Goal: Task Accomplishment & Management: Complete application form

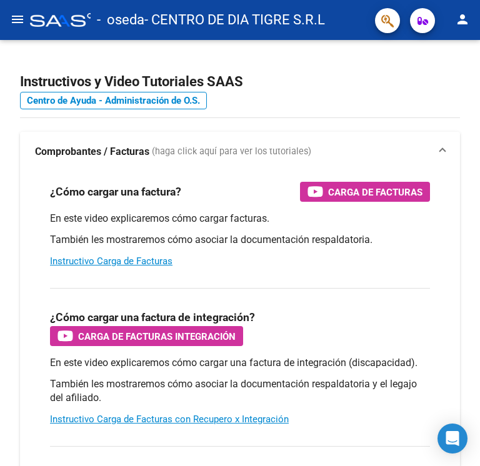
click at [16, 17] on mat-icon "menu" at bounding box center [17, 19] width 15 height 15
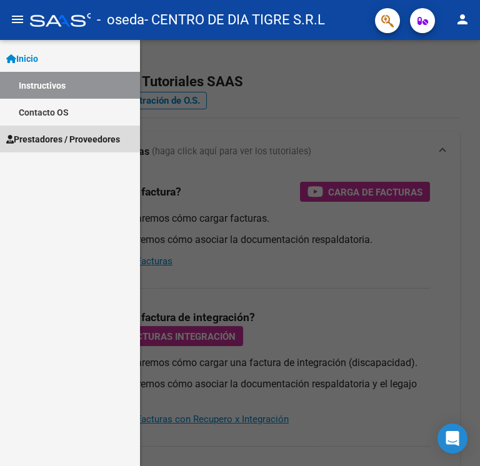
click at [47, 139] on span "Prestadores / Proveedores" at bounding box center [63, 139] width 114 height 14
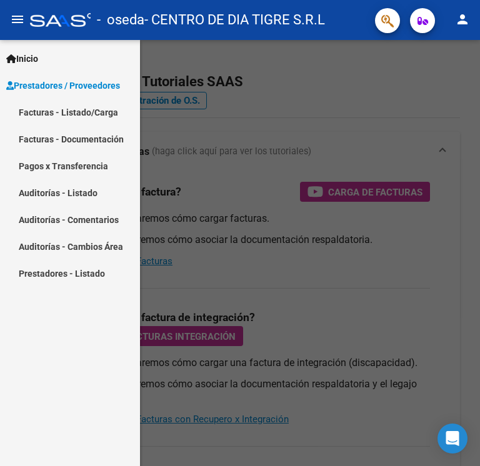
click at [51, 114] on link "Facturas - Listado/Carga" at bounding box center [70, 112] width 140 height 27
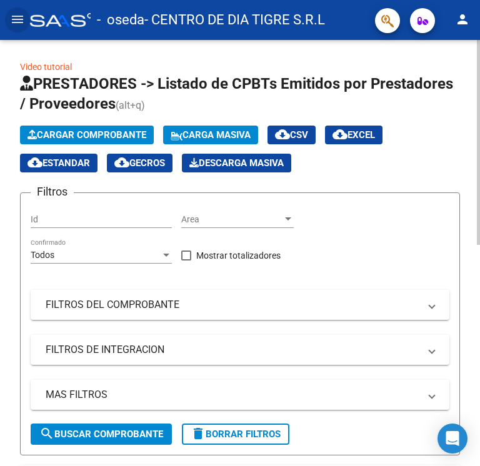
click at [89, 131] on span "Cargar Comprobante" at bounding box center [86, 134] width 119 height 11
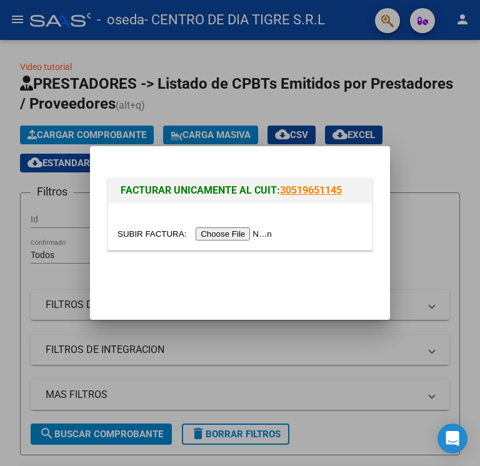
click at [260, 236] on input "file" at bounding box center [196, 233] width 158 height 13
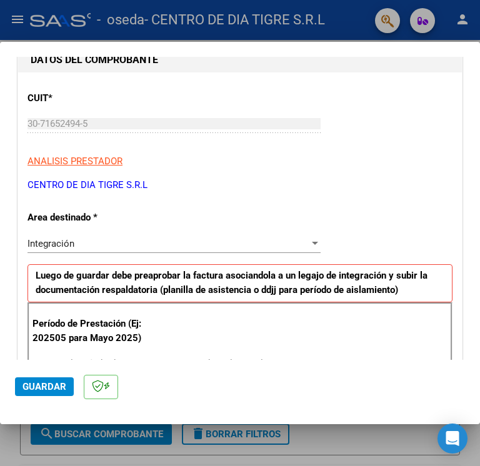
scroll to position [187, 0]
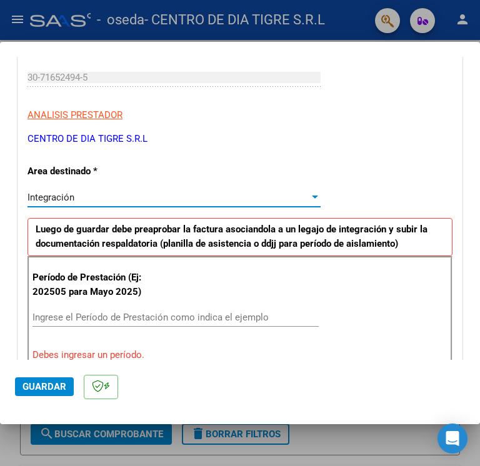
click at [120, 201] on div "Integración" at bounding box center [168, 197] width 282 height 11
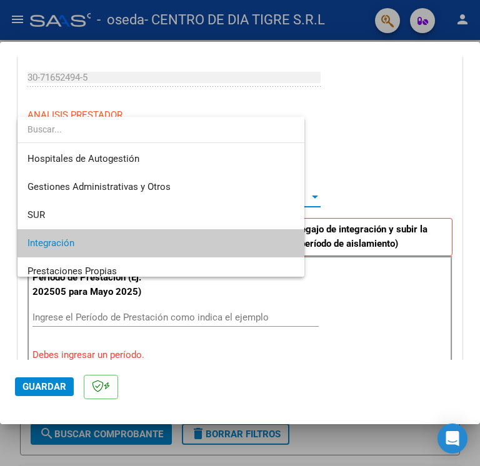
scroll to position [46, 0]
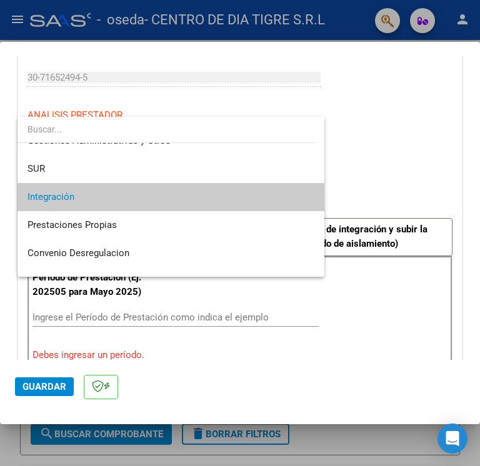
click at [120, 201] on span "Integración" at bounding box center [170, 197] width 287 height 28
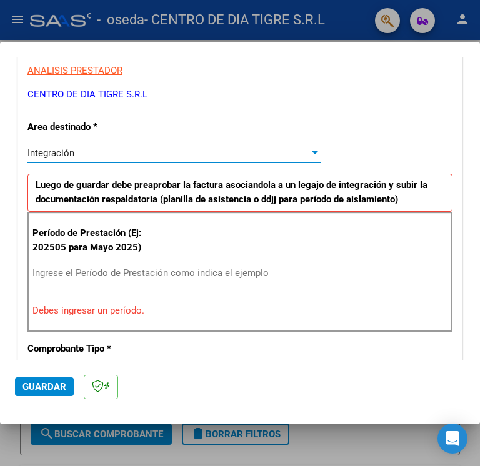
scroll to position [250, 0]
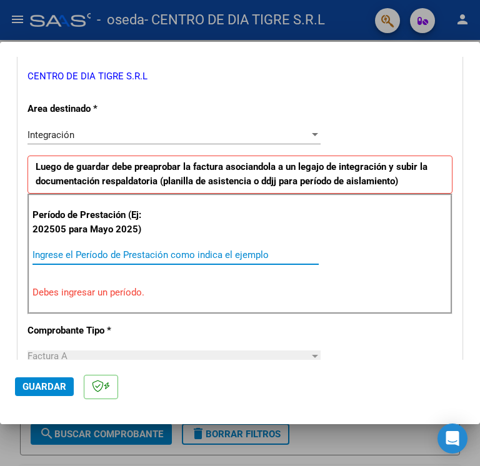
click at [111, 254] on input "Ingrese el Período de Prestación como indica el ejemplo" at bounding box center [175, 254] width 286 height 11
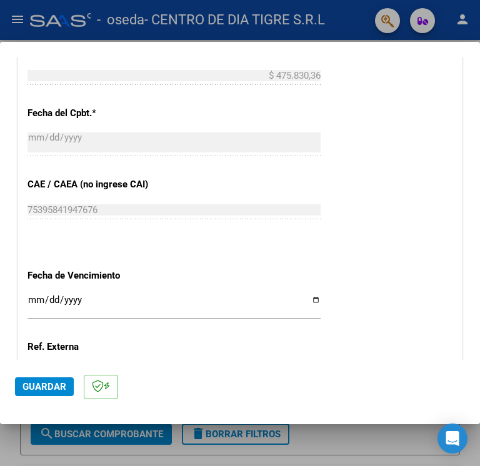
scroll to position [750, 0]
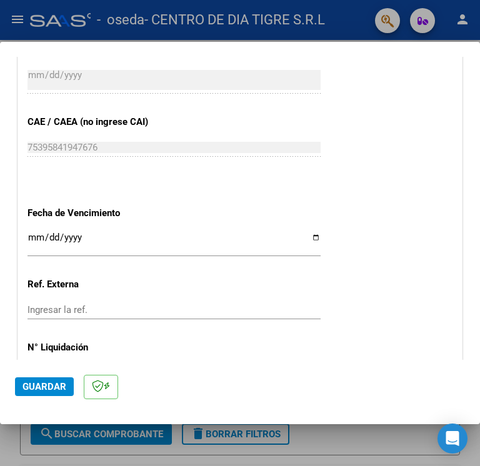
type input "202509"
click at [306, 239] on input "Ingresar la fecha" at bounding box center [173, 242] width 293 height 20
type input "[DATE]"
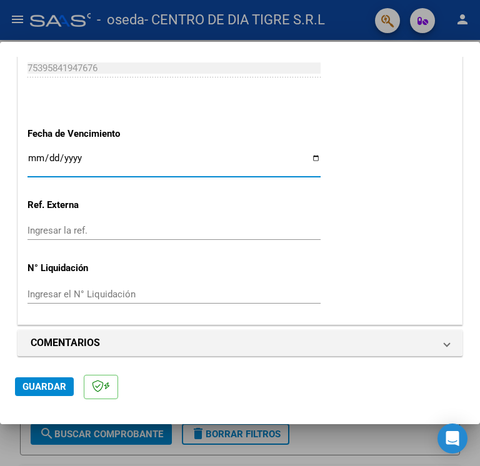
scroll to position [833, 0]
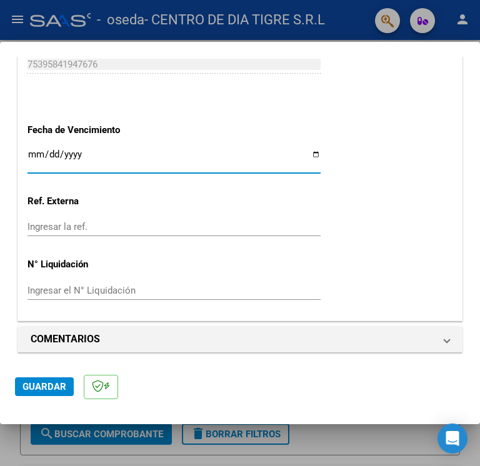
click at [49, 385] on span "Guardar" at bounding box center [44, 386] width 44 height 11
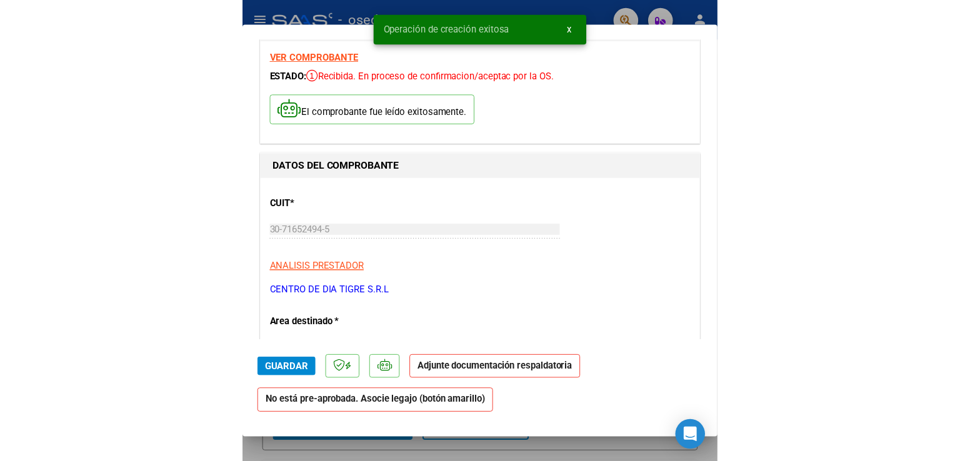
scroll to position [62, 0]
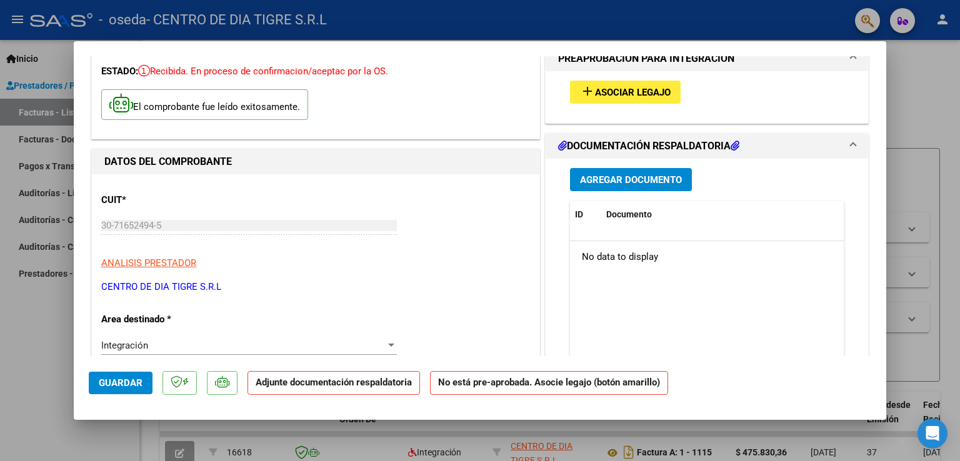
click at [479, 91] on span "Asociar Legajo" at bounding box center [633, 92] width 76 height 11
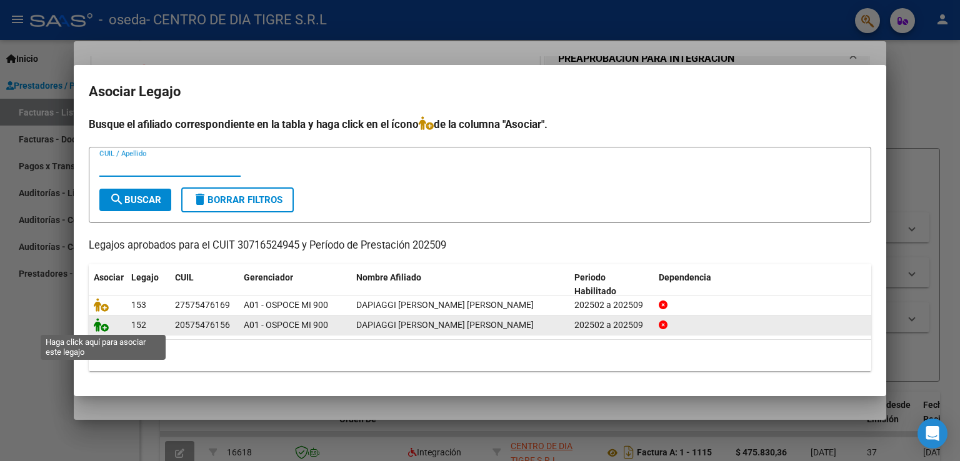
click at [102, 328] on icon at bounding box center [101, 325] width 15 height 14
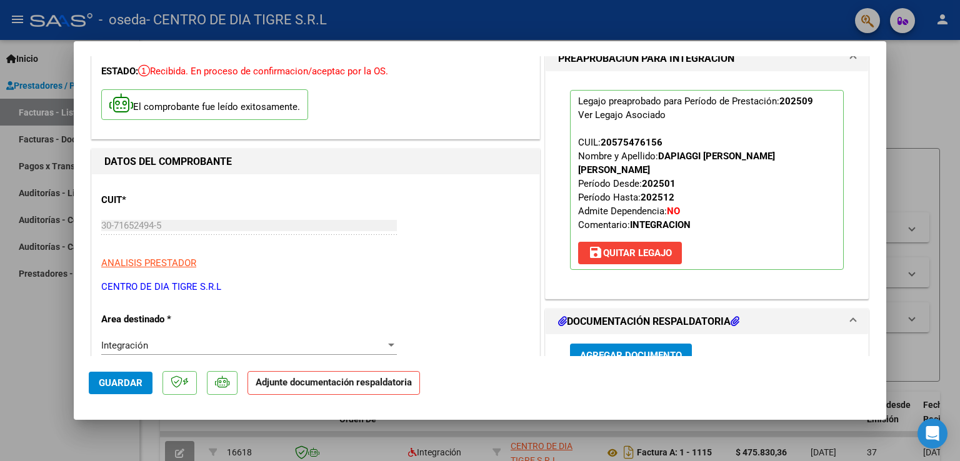
click at [429, 278] on div "CUIT * 30-71652494-5 Ingresar CUIT ANALISIS PRESTADOR CENTRO DE DIA TIGRE S.R.L…" at bounding box center [315, 239] width 429 height 110
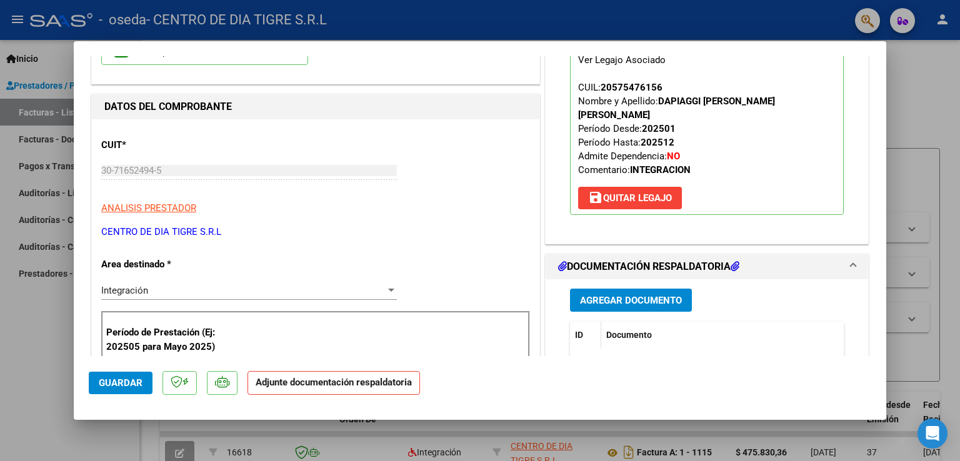
scroll to position [125, 0]
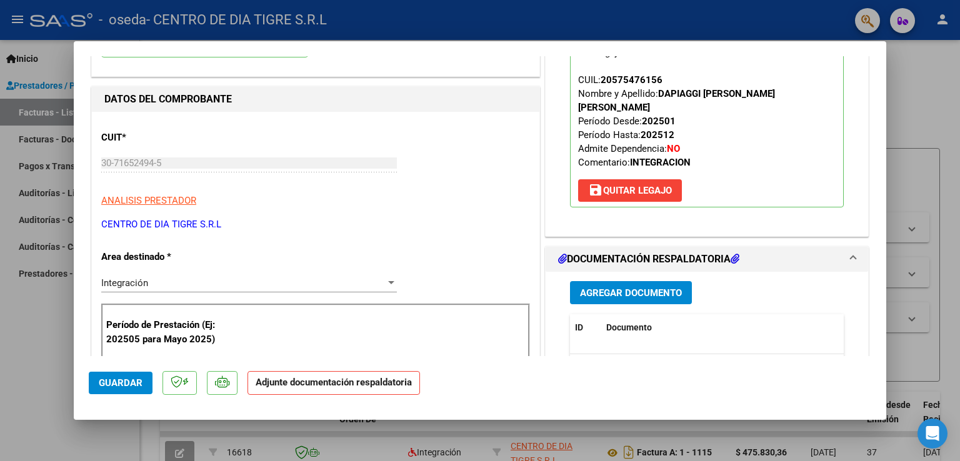
click at [479, 287] on span "Agregar Documento" at bounding box center [631, 292] width 102 height 11
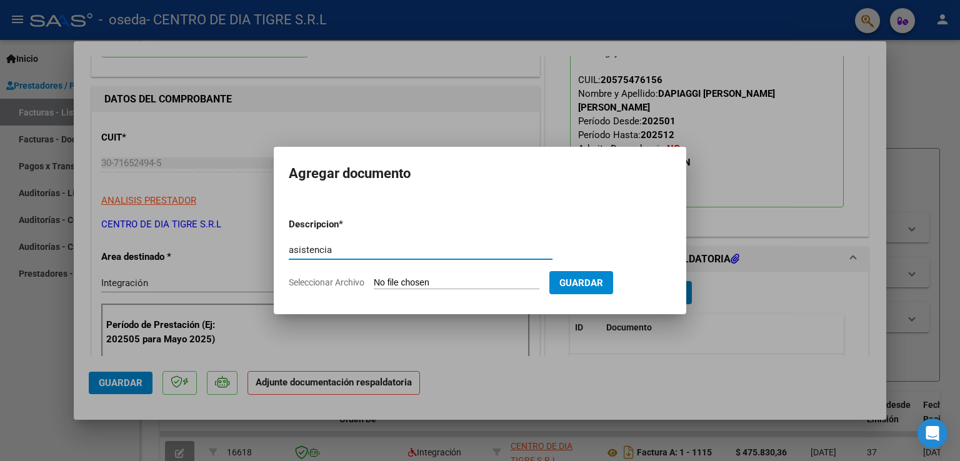
type input "asistencia"
click at [403, 283] on input "Seleccionar Archivo" at bounding box center [457, 283] width 166 height 12
type input "C:\fakepath\PLANILLA ASISTENCIA ACOMP. [DATE] - [PERSON_NAME].pdf"
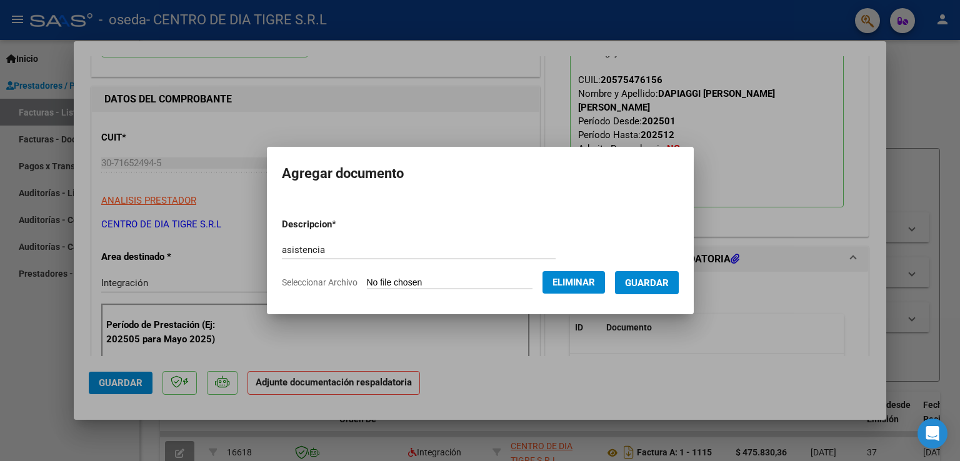
click at [479, 284] on span "Guardar" at bounding box center [647, 282] width 44 height 11
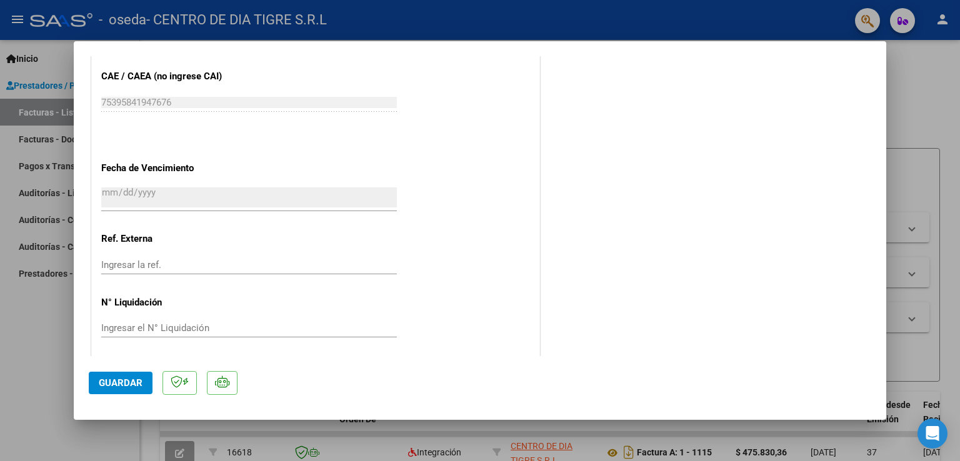
scroll to position [817, 0]
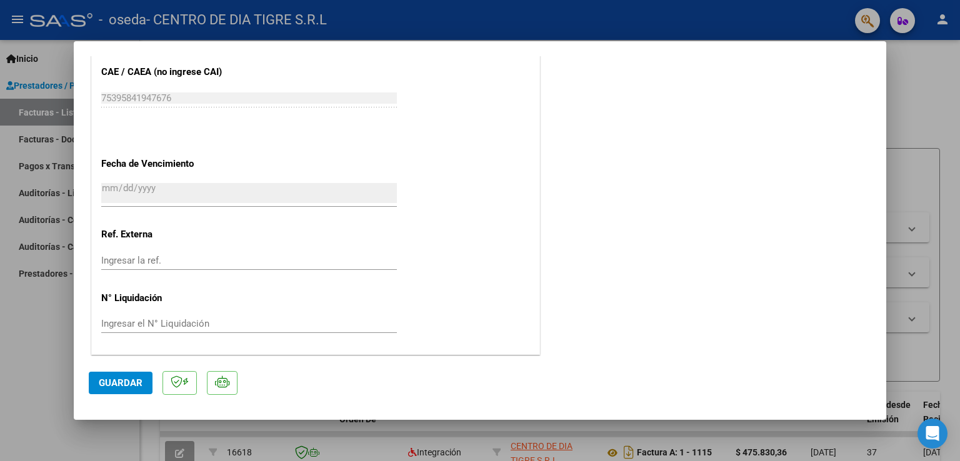
click at [131, 386] on span "Guardar" at bounding box center [121, 382] width 44 height 11
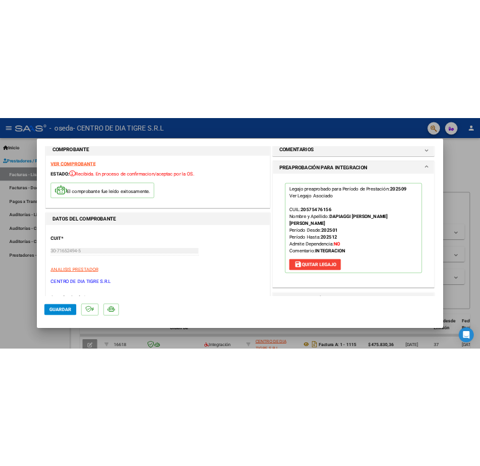
scroll to position [0, 0]
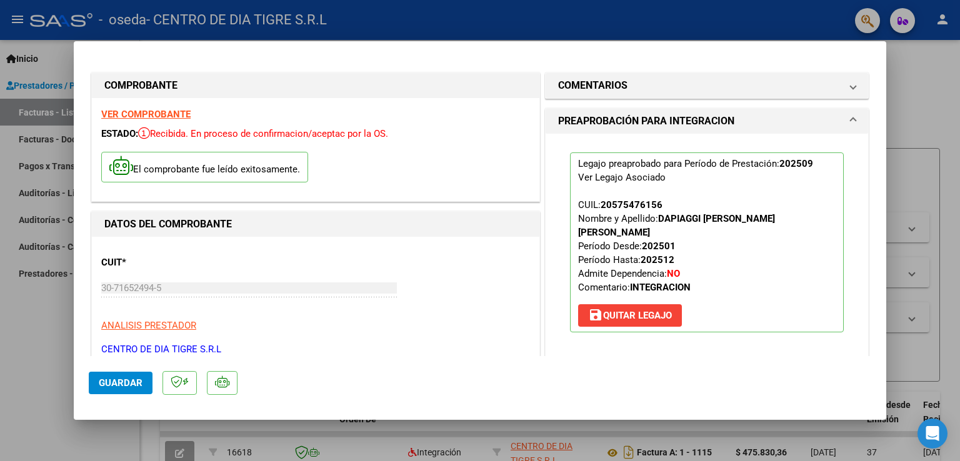
click at [479, 110] on div at bounding box center [480, 230] width 960 height 461
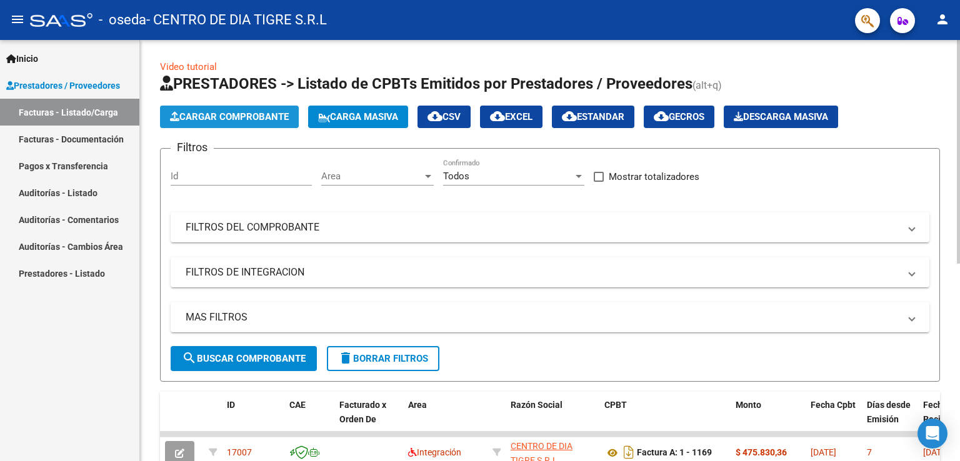
click at [204, 118] on span "Cargar Comprobante" at bounding box center [229, 116] width 119 height 11
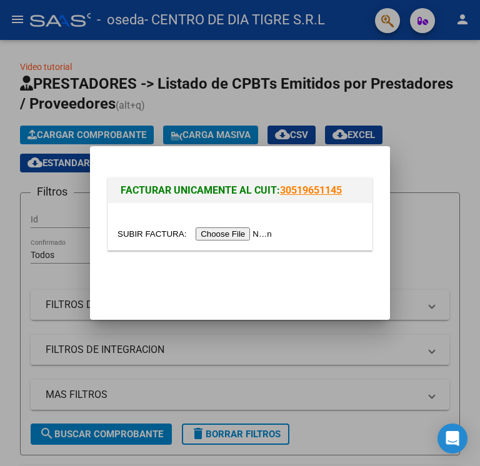
click at [221, 235] on input "file" at bounding box center [196, 233] width 158 height 13
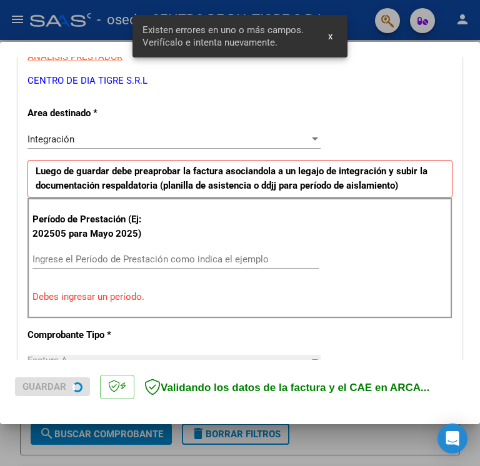
scroll to position [259, 0]
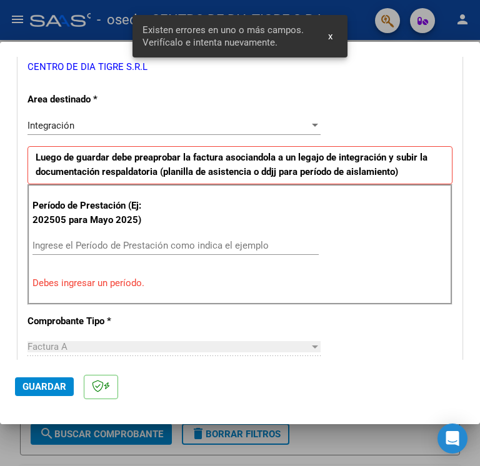
click at [139, 246] on input "Ingrese el Período de Prestación como indica el ejemplo" at bounding box center [175, 245] width 286 height 11
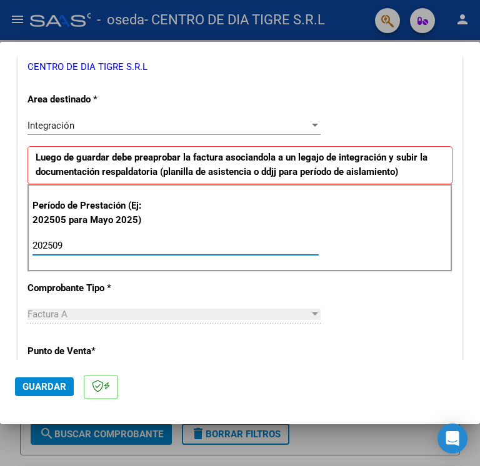
type input "202509"
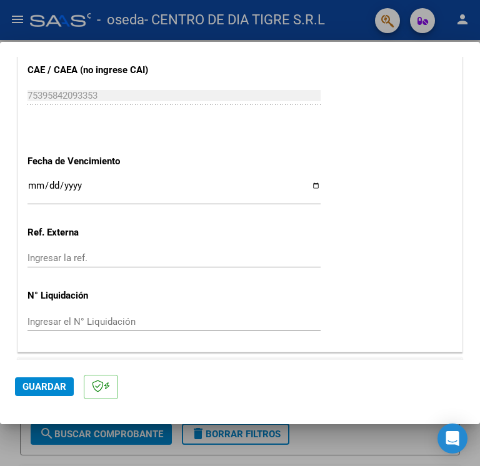
scroll to position [822, 0]
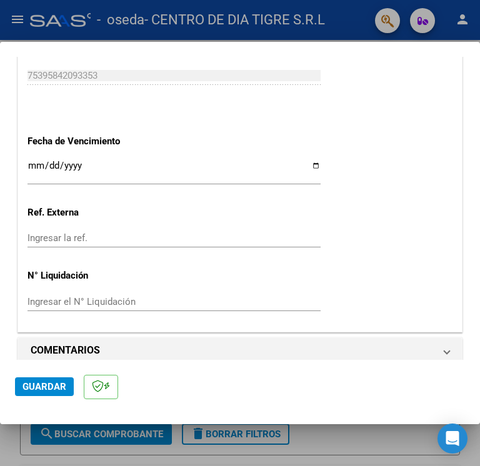
click at [309, 162] on input "Ingresar la fecha" at bounding box center [173, 171] width 293 height 20
type input "[DATE]"
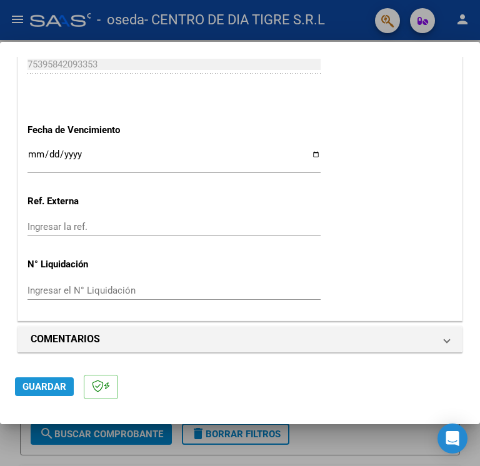
click at [49, 386] on span "Guardar" at bounding box center [44, 386] width 44 height 11
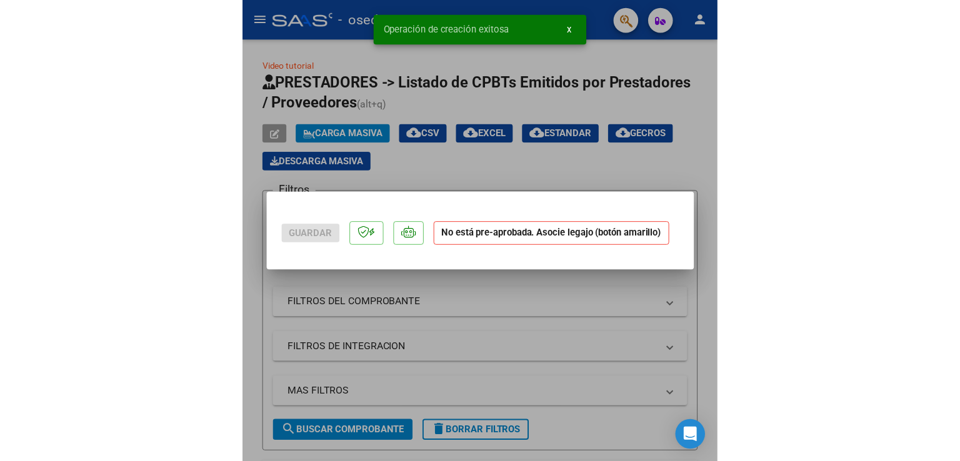
scroll to position [0, 0]
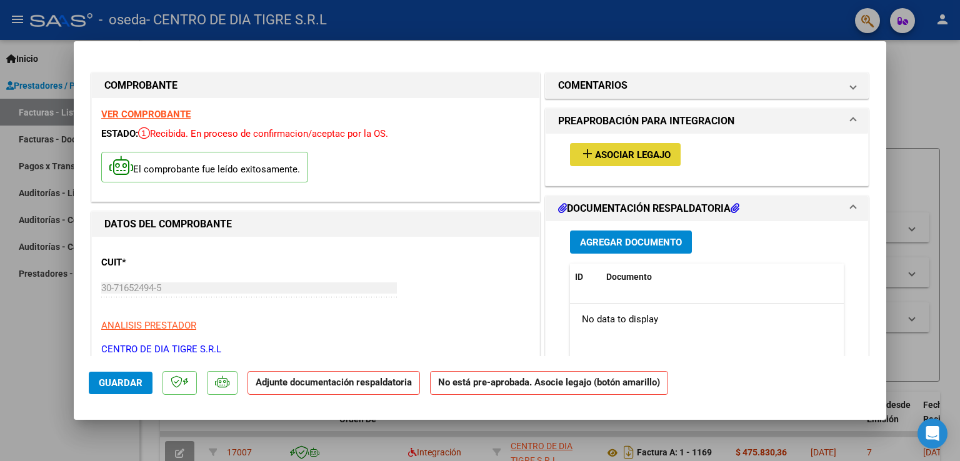
click at [479, 159] on span "Asociar Legajo" at bounding box center [633, 154] width 76 height 11
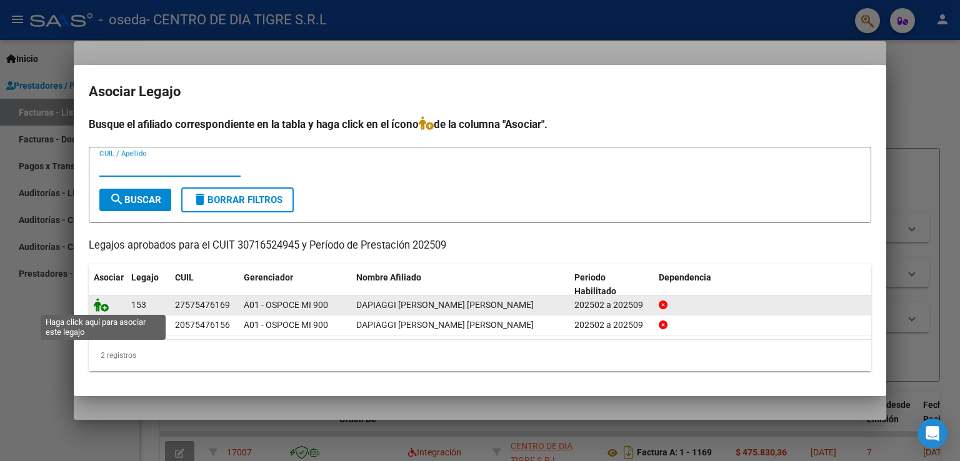
click at [101, 307] on icon at bounding box center [101, 305] width 15 height 14
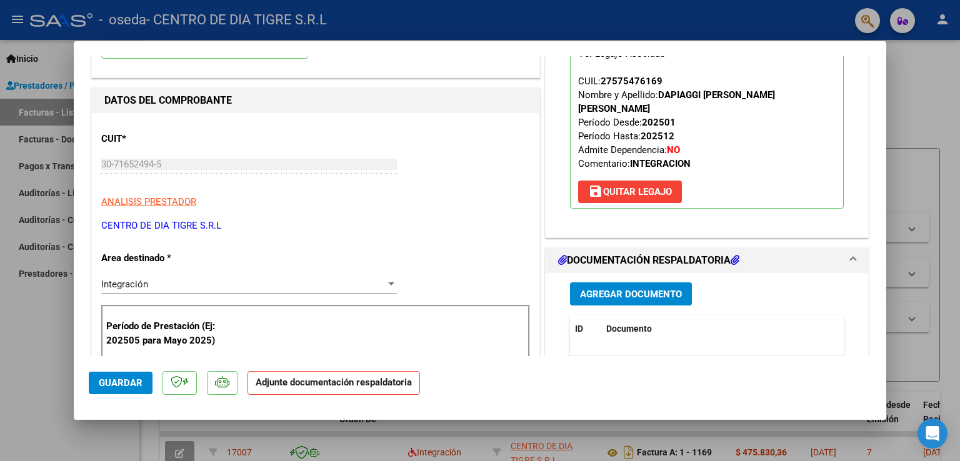
scroll to position [125, 0]
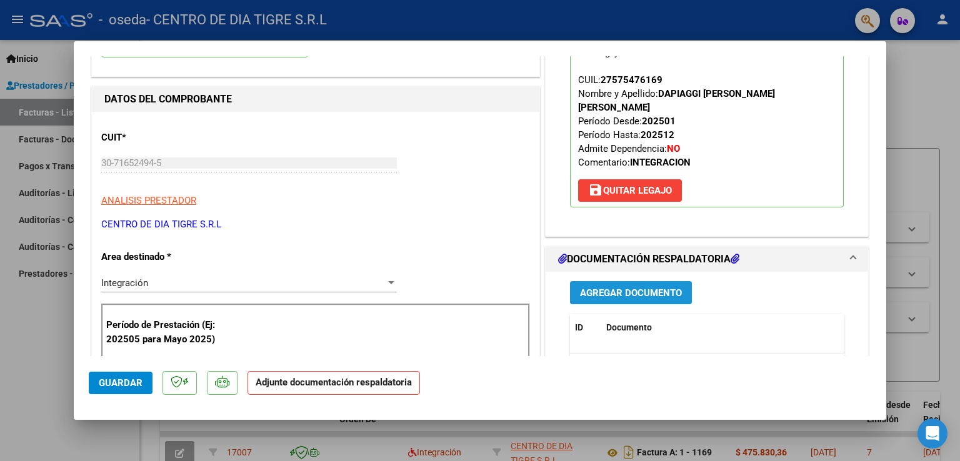
click at [479, 287] on span "Agregar Documento" at bounding box center [631, 292] width 102 height 11
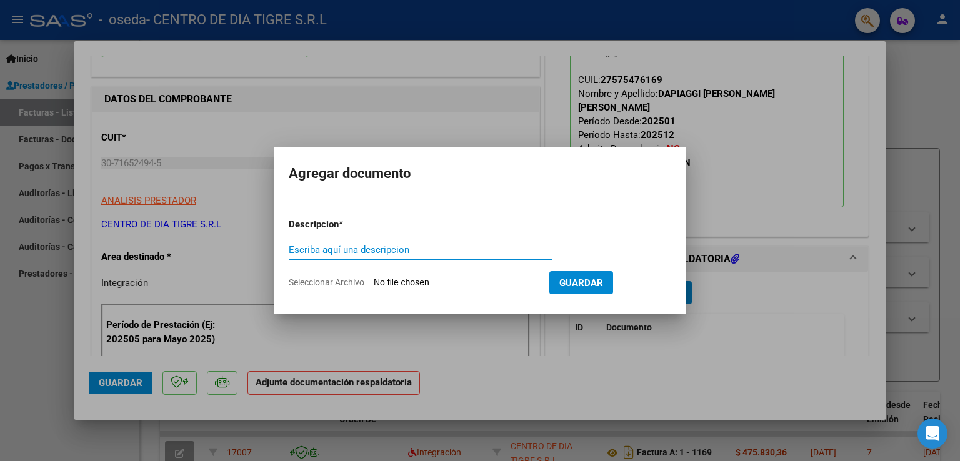
click at [367, 250] on input "Escriba aquí una descripcion" at bounding box center [421, 249] width 264 height 11
type input "asistencia"
click at [463, 282] on input "Seleccionar Archivo" at bounding box center [457, 283] width 166 height 12
type input "C:\fakepath\PLANILLA ASISTENCIA ACOMP. [DATE] - [PERSON_NAME] firmadas.pdf"
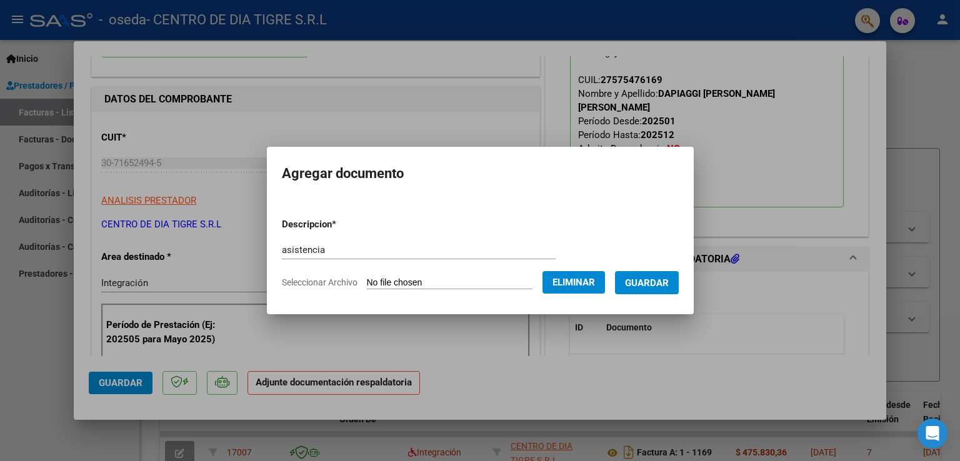
click at [479, 282] on span "Guardar" at bounding box center [647, 282] width 44 height 11
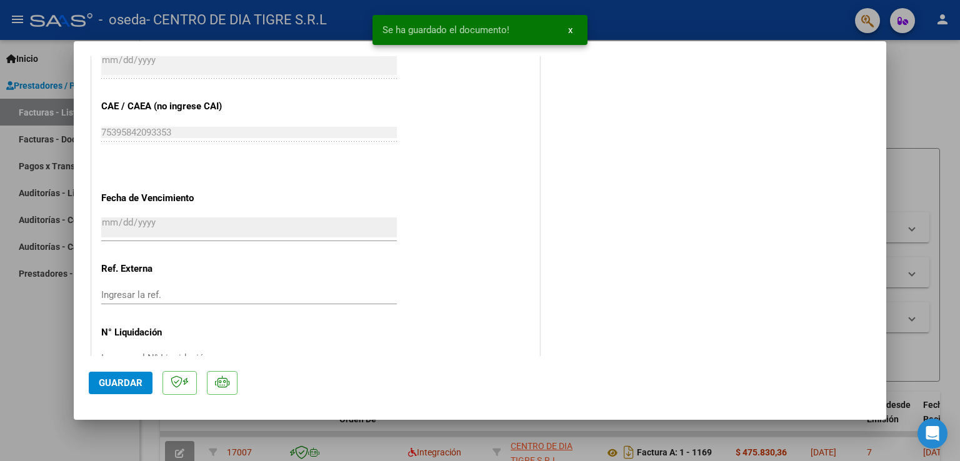
scroll to position [817, 0]
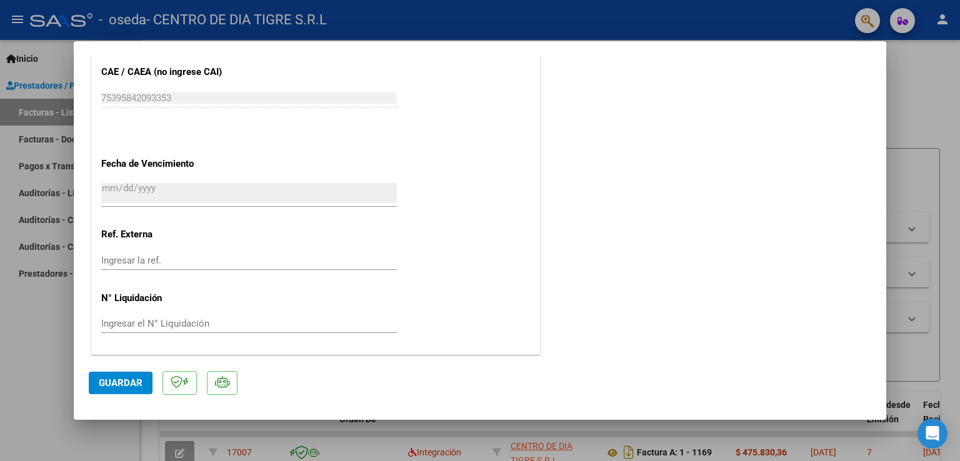
click at [135, 384] on span "Guardar" at bounding box center [121, 382] width 44 height 11
click at [479, 106] on div at bounding box center [480, 230] width 960 height 461
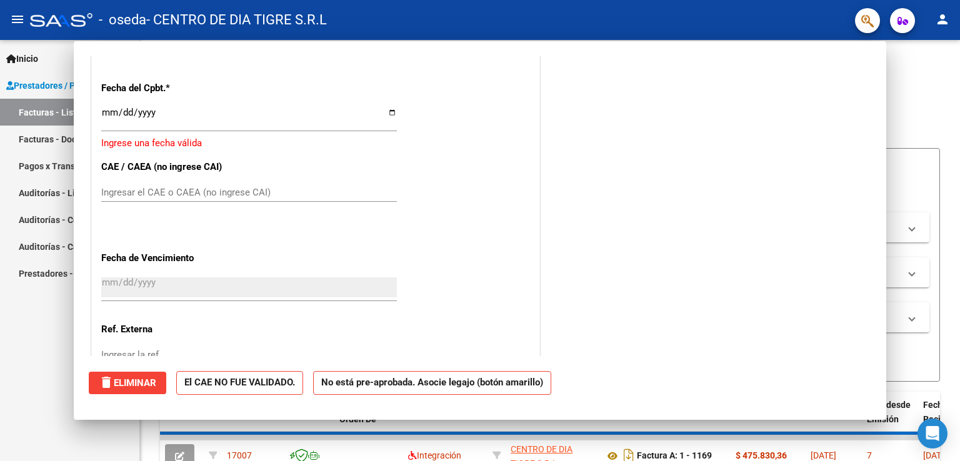
scroll to position [0, 0]
